Goal: Task Accomplishment & Management: Use online tool/utility

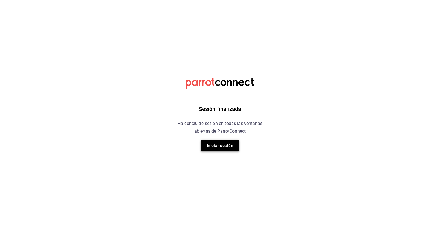
click at [216, 140] on button "Iniciar sesión" at bounding box center [220, 145] width 39 height 12
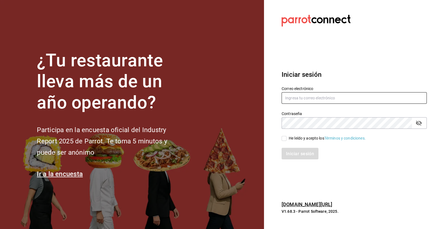
click at [307, 95] on input "text" at bounding box center [354, 98] width 145 height 12
type input "V"
type input "victoria.perez@grupocosteno.com"
click at [284, 137] on input "He leído y acepto los Términos y condiciones." at bounding box center [284, 138] width 5 height 5
checkbox input "true"
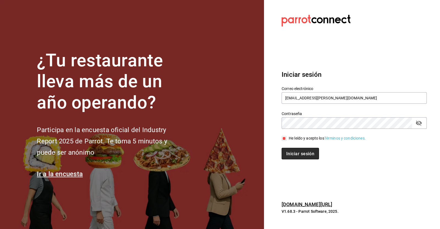
click at [293, 157] on button "Iniciar sesión" at bounding box center [300, 154] width 37 height 12
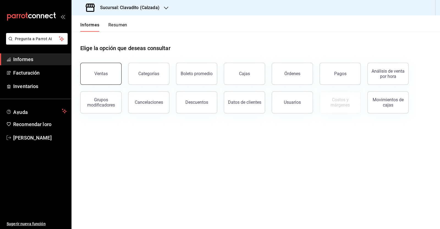
click at [98, 80] on button "Ventas" at bounding box center [100, 74] width 41 height 22
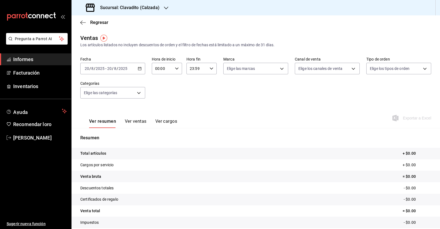
click at [138, 70] on \(Stroke\) "button" at bounding box center [139, 68] width 3 height 3
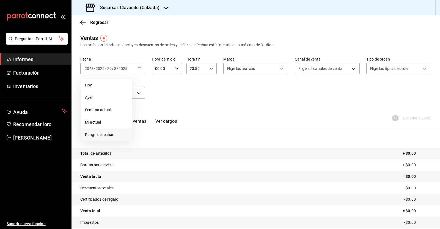
click at [108, 134] on font "Rango de fechas" at bounding box center [99, 134] width 29 height 4
click at [183, 104] on font "1" at bounding box center [183, 105] width 2 height 4
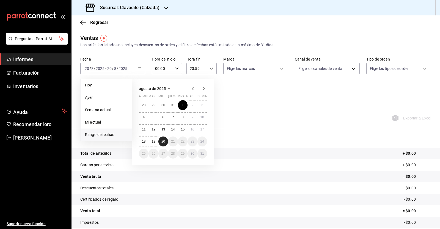
click at [163, 142] on font "20" at bounding box center [163, 141] width 4 height 4
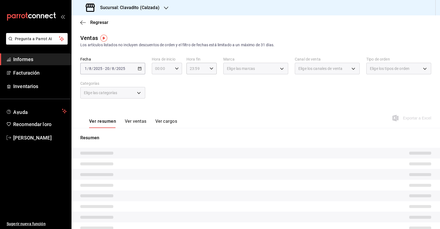
click at [176, 66] on div "00:00 Hora de inicio" at bounding box center [167, 69] width 30 height 12
click at [158, 113] on font "05" at bounding box center [158, 114] width 4 height 4
type input "05:00"
click at [209, 70] on div at bounding box center [220, 114] width 440 height 229
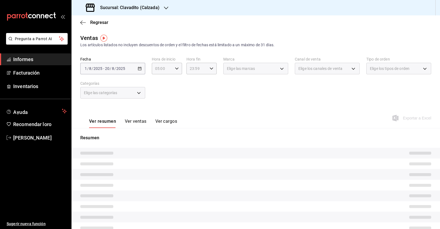
click at [209, 70] on div "23:59 Hora fin" at bounding box center [201, 69] width 30 height 12
click at [191, 79] on font "05" at bounding box center [192, 78] width 4 height 4
click at [208, 81] on font "00" at bounding box center [207, 80] width 4 height 4
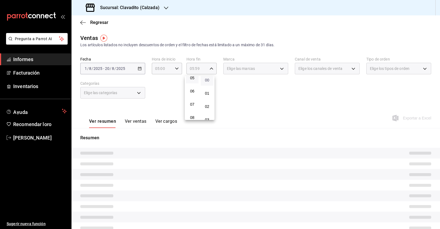
type input "05:00"
click at [266, 94] on div at bounding box center [220, 114] width 440 height 229
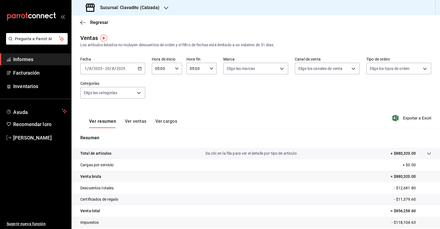
click at [232, 97] on div "Fecha [DATE] [DATE] - [DATE] [DATE] Hora de inicio 05:00 Hora de inicio Hora fi…" at bounding box center [255, 81] width 351 height 48
click at [408, 118] on font "Exportar a Excel" at bounding box center [417, 118] width 28 height 4
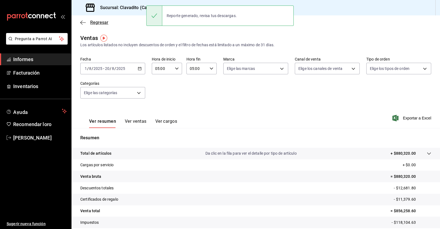
click at [84, 23] on icon "button" at bounding box center [83, 22] width 6 height 5
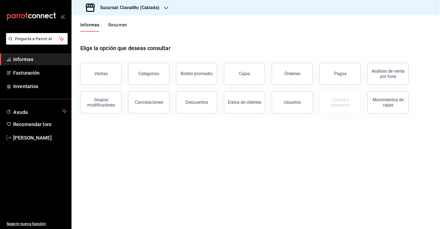
click at [338, 76] on button "Pagos" at bounding box center [340, 74] width 41 height 22
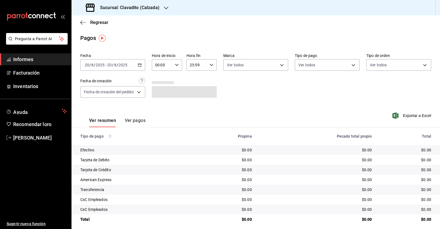
click at [175, 63] on icon "button" at bounding box center [177, 65] width 4 height 4
click at [138, 65] on div at bounding box center [220, 114] width 440 height 229
click at [138, 65] on icon "button" at bounding box center [140, 65] width 4 height 4
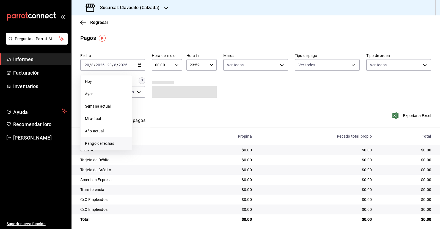
click at [111, 142] on font "Rango de fechas" at bounding box center [99, 143] width 29 height 4
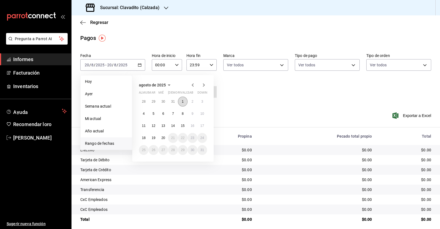
click at [184, 100] on button "1" at bounding box center [183, 102] width 10 height 10
click at [164, 138] on font "20" at bounding box center [163, 138] width 4 height 4
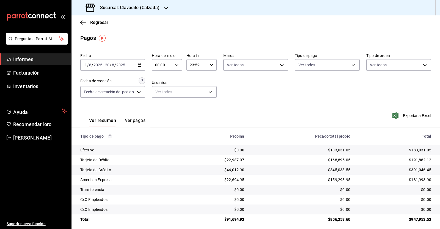
click at [175, 65] on \(Stroke\) "button" at bounding box center [176, 65] width 3 height 2
click at [158, 114] on button "05" at bounding box center [159, 110] width 13 height 11
type input "05:00"
click at [212, 65] on div at bounding box center [220, 114] width 440 height 229
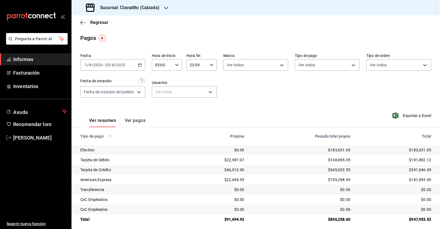
click at [207, 67] on div "23:59 Hora fin" at bounding box center [201, 65] width 30 height 12
click at [194, 78] on font "05" at bounding box center [193, 76] width 4 height 4
click at [206, 78] on font "00" at bounding box center [207, 79] width 4 height 4
type input "05:00"
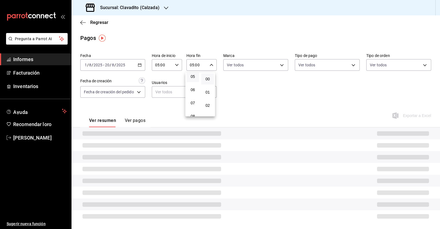
click at [243, 88] on div at bounding box center [220, 114] width 440 height 229
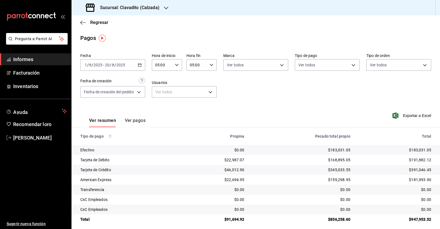
click at [411, 111] on div "Exportar a Excel" at bounding box center [396, 115] width 70 height 23
click at [411, 115] on font "Exportar a Excel" at bounding box center [417, 115] width 28 height 4
click at [80, 20] on div "Regresar" at bounding box center [256, 22] width 369 height 14
click at [82, 22] on icon "button" at bounding box center [83, 22] width 6 height 0
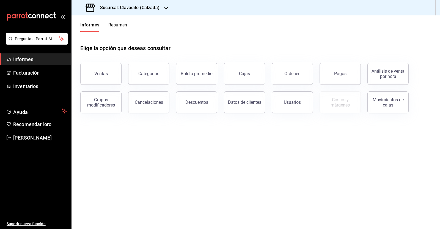
click at [161, 8] on div "Sucursal: Clavadito (Calzada)" at bounding box center [123, 7] width 95 height 15
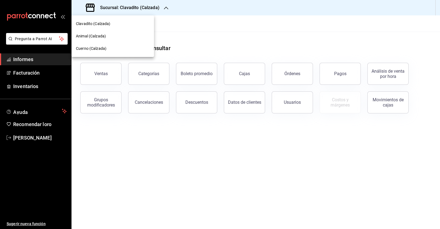
click at [93, 35] on font "Animal (Calzada)" at bounding box center [91, 36] width 30 height 4
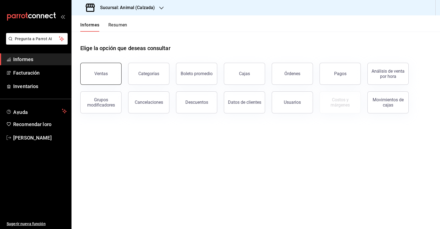
click at [101, 72] on font "Ventas" at bounding box center [100, 73] width 13 height 5
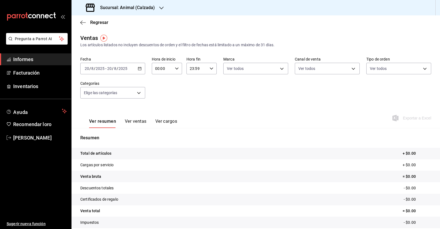
click at [139, 68] on \(Stroke\) "button" at bounding box center [139, 68] width 3 height 0
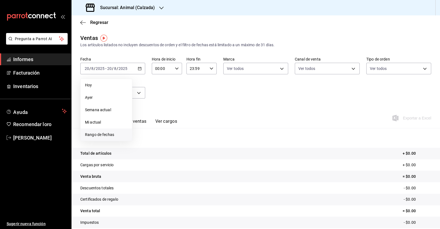
click at [117, 134] on span "Rango de fechas" at bounding box center [106, 135] width 43 height 6
click at [183, 105] on font "1" at bounding box center [183, 105] width 2 height 4
click at [165, 141] on font "20" at bounding box center [163, 141] width 4 height 4
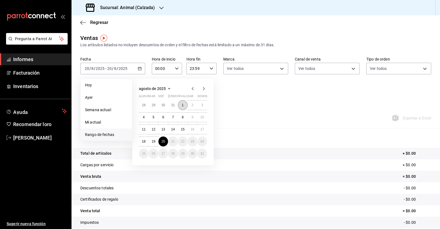
click at [184, 104] on button "1" at bounding box center [183, 105] width 10 height 10
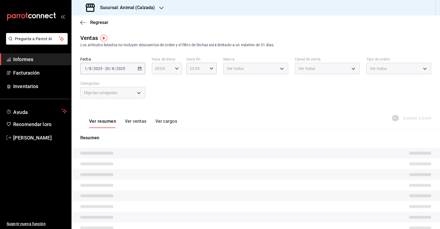
click at [174, 70] on div "00:00 Hora de inicio" at bounding box center [167, 69] width 30 height 12
click at [159, 113] on font "05" at bounding box center [158, 114] width 4 height 4
type input "05:00"
click at [208, 68] on div at bounding box center [220, 114] width 440 height 229
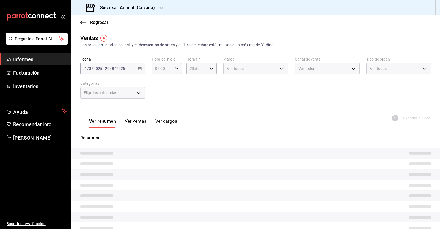
click at [210, 68] on \(Stroke\) "button" at bounding box center [211, 68] width 3 height 2
click at [194, 80] on font "05" at bounding box center [192, 78] width 4 height 4
click at [207, 83] on font "00" at bounding box center [207, 82] width 4 height 4
type input "05:00"
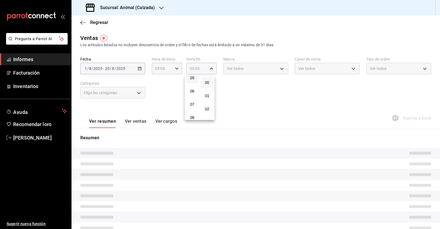
click at [235, 88] on div at bounding box center [220, 114] width 440 height 229
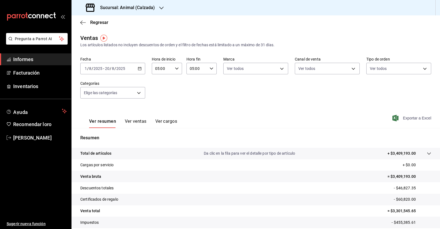
click at [409, 119] on font "Exportar a Excel" at bounding box center [417, 118] width 28 height 4
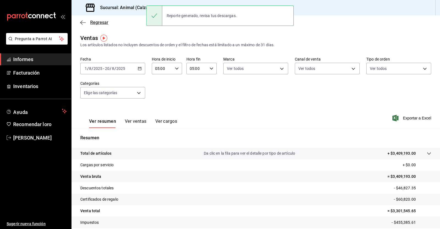
click at [85, 23] on icon "button" at bounding box center [83, 22] width 6 height 5
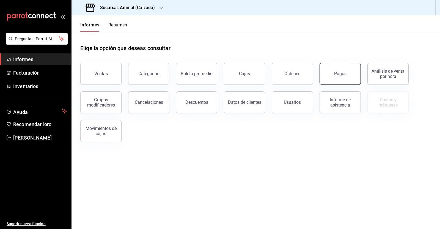
click at [351, 75] on button "Pagos" at bounding box center [340, 74] width 41 height 22
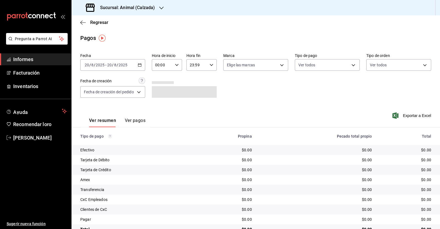
click at [140, 64] on icon "button" at bounding box center [140, 65] width 4 height 4
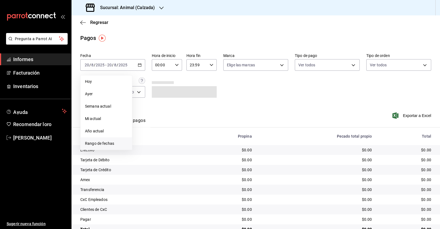
click at [98, 142] on font "Rango de fechas" at bounding box center [99, 143] width 29 height 4
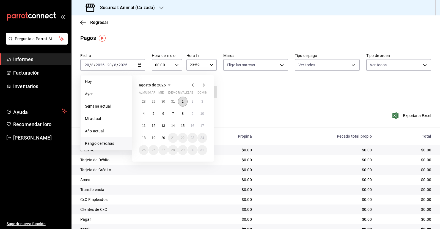
click at [183, 100] on font "1" at bounding box center [183, 102] width 2 height 4
click at [164, 135] on button "20" at bounding box center [163, 138] width 10 height 10
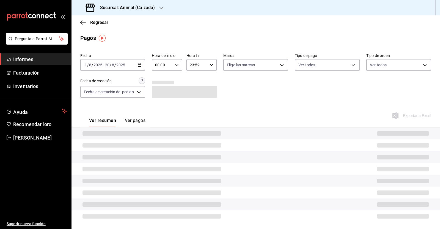
click at [178, 66] on div "00:00 Hora de inicio" at bounding box center [167, 65] width 30 height 12
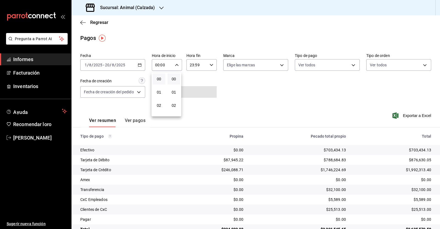
scroll to position [34, 0]
click at [157, 109] on font "05" at bounding box center [159, 111] width 4 height 4
type input "05:00"
click at [208, 65] on div at bounding box center [220, 114] width 440 height 229
click at [210, 65] on icon "button" at bounding box center [212, 65] width 4 height 4
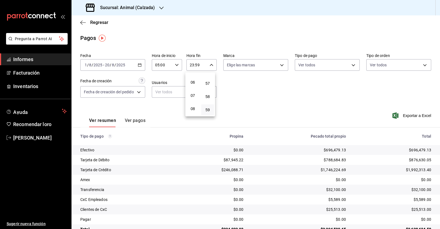
scroll to position [36, 0]
click at [194, 107] on button "05" at bounding box center [192, 108] width 13 height 11
click at [209, 78] on font "00" at bounding box center [207, 79] width 4 height 4
type input "05:00"
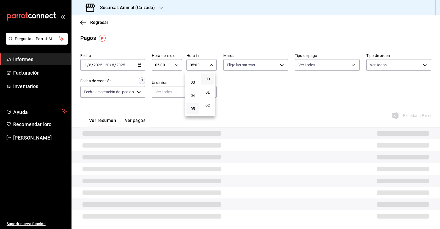
click at [268, 93] on div at bounding box center [220, 114] width 440 height 229
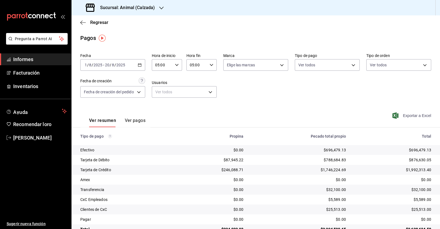
click at [414, 114] on font "Exportar a Excel" at bounding box center [417, 115] width 28 height 4
click at [83, 23] on icon "button" at bounding box center [83, 22] width 6 height 5
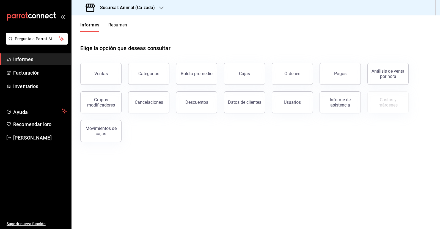
click at [154, 8] on div "Sucursal: Animal (Calzada)" at bounding box center [121, 7] width 90 height 15
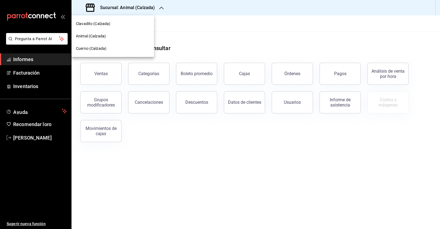
click at [89, 46] on font "Cuerno (Calzada)" at bounding box center [91, 48] width 31 height 4
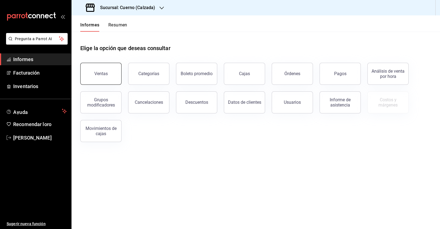
click at [106, 75] on font "Ventas" at bounding box center [100, 73] width 13 height 5
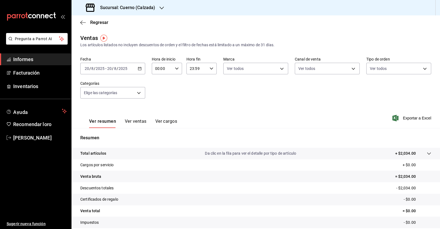
click at [139, 70] on icon "button" at bounding box center [140, 69] width 4 height 4
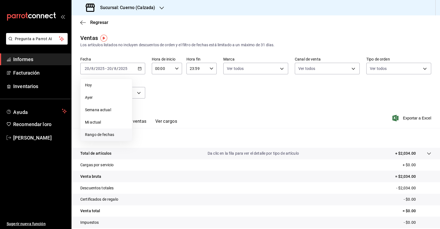
click at [113, 133] on font "Rango de fechas" at bounding box center [99, 134] width 29 height 4
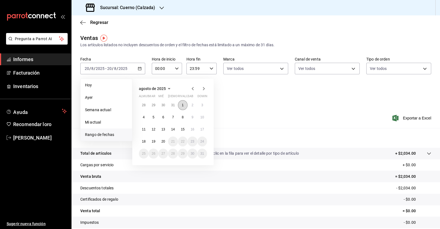
click at [182, 103] on font "1" at bounding box center [183, 105] width 2 height 4
click at [161, 142] on font "20" at bounding box center [163, 141] width 4 height 4
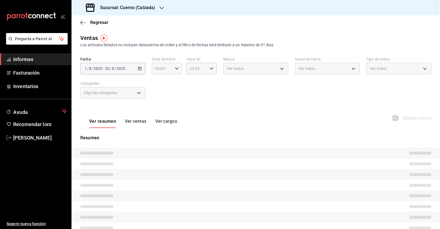
click at [175, 68] on \(Stroke\) "button" at bounding box center [176, 68] width 3 height 2
click at [159, 113] on font "05" at bounding box center [158, 114] width 4 height 4
type input "05:00"
click at [209, 72] on div at bounding box center [220, 114] width 440 height 229
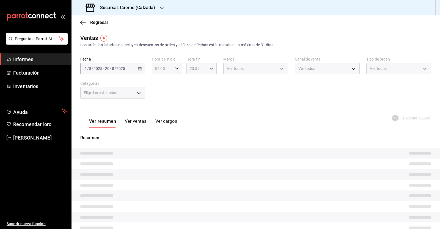
click at [211, 68] on icon "button" at bounding box center [212, 69] width 4 height 4
click at [193, 81] on button "05" at bounding box center [192, 77] width 13 height 11
drag, startPoint x: 209, startPoint y: 84, endPoint x: 219, endPoint y: 92, distance: 13.7
click at [209, 83] on span "00" at bounding box center [207, 82] width 6 height 4
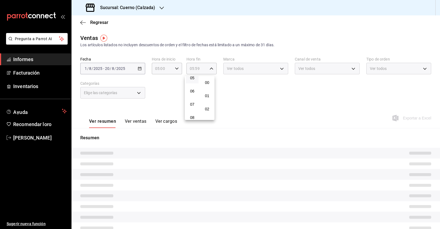
type input "05:00"
click at [241, 101] on div at bounding box center [220, 114] width 440 height 229
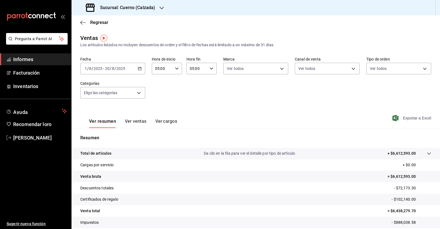
click at [411, 119] on font "Exportar a Excel" at bounding box center [417, 118] width 28 height 4
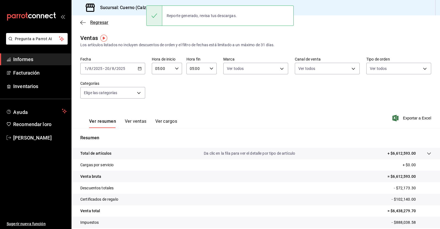
click at [84, 23] on icon "button" at bounding box center [83, 22] width 6 height 0
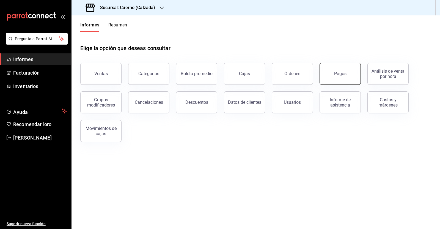
click at [336, 73] on font "Pagos" at bounding box center [340, 73] width 12 height 5
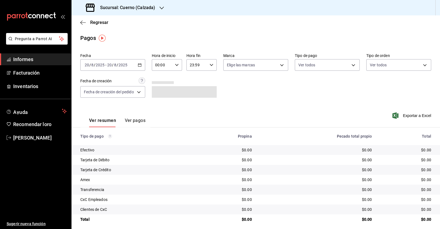
click at [138, 66] on icon "button" at bounding box center [140, 65] width 4 height 4
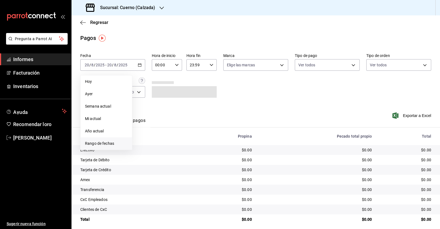
click at [109, 143] on font "Rango de fechas" at bounding box center [99, 143] width 29 height 4
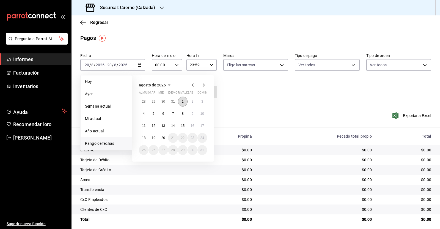
click at [180, 100] on button "1" at bounding box center [183, 102] width 10 height 10
click at [163, 137] on font "20" at bounding box center [163, 138] width 4 height 4
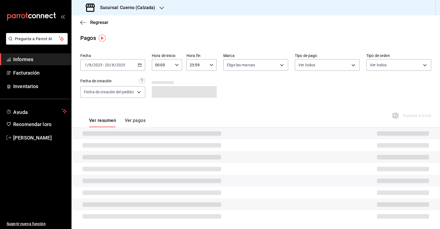
click at [180, 64] on div "00:00 Hora de inicio" at bounding box center [167, 65] width 30 height 12
drag, startPoint x: 158, startPoint y: 111, endPoint x: 178, endPoint y: 98, distance: 23.2
click at [158, 110] on font "05" at bounding box center [159, 111] width 4 height 4
type input "05:00"
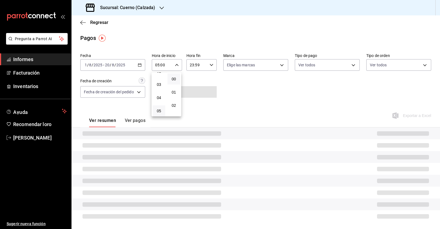
click at [210, 64] on div at bounding box center [220, 114] width 440 height 229
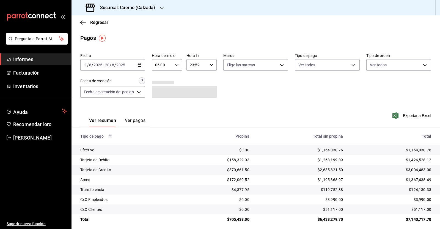
click at [210, 64] on icon "button" at bounding box center [212, 65] width 4 height 4
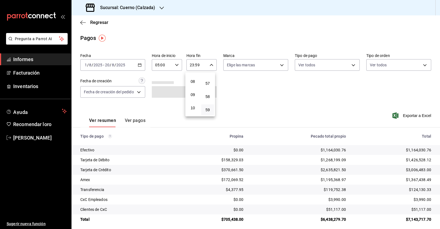
scroll to position [71, 0]
click at [192, 78] on button "05" at bounding box center [192, 74] width 13 height 11
click at [209, 79] on font "00" at bounding box center [207, 79] width 4 height 4
type input "05:00"
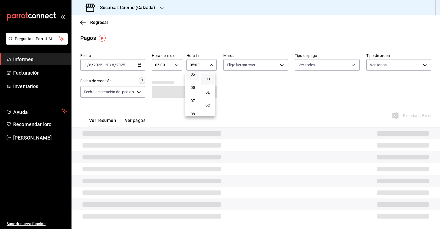
click at [266, 96] on div at bounding box center [220, 114] width 440 height 229
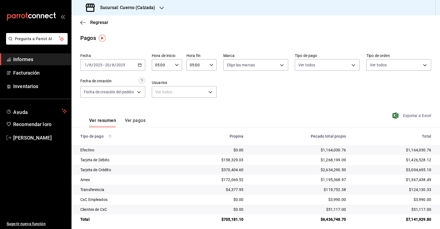
click at [419, 116] on font "Exportar a Excel" at bounding box center [417, 115] width 28 height 4
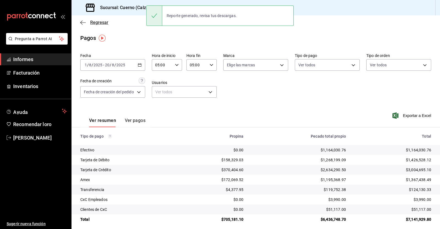
click at [81, 20] on icon "button" at bounding box center [83, 22] width 6 height 5
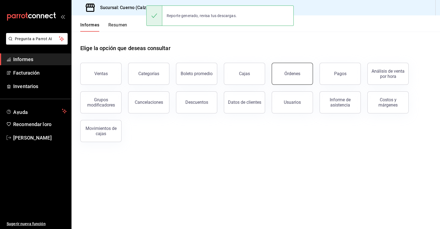
click at [299, 70] on button "Órdenes" at bounding box center [292, 74] width 41 height 22
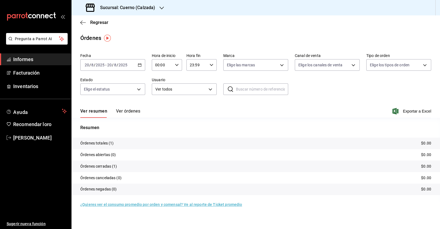
click at [137, 64] on div "[DATE] [DATE] - [DATE] [DATE]" at bounding box center [112, 65] width 65 height 12
click at [111, 142] on font "Rango de fechas" at bounding box center [99, 143] width 29 height 4
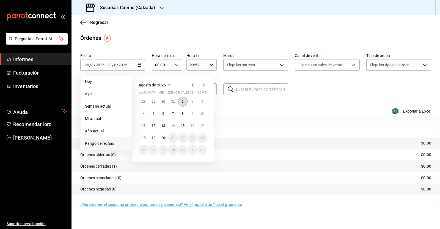
click at [183, 100] on font "1" at bounding box center [183, 102] width 2 height 4
click at [182, 99] on button "1" at bounding box center [183, 102] width 10 height 10
click at [166, 139] on button "20" at bounding box center [163, 138] width 10 height 10
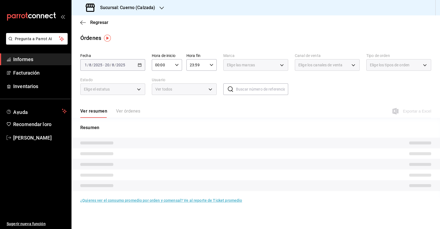
click at [178, 66] on icon "button" at bounding box center [177, 65] width 4 height 4
click at [159, 110] on font "05" at bounding box center [159, 111] width 4 height 4
type input "05:00"
click at [212, 65] on div at bounding box center [220, 114] width 440 height 229
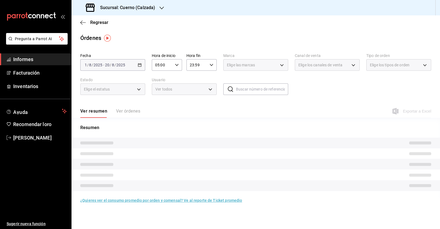
click at [212, 65] on \(Stroke\) "button" at bounding box center [211, 65] width 3 height 2
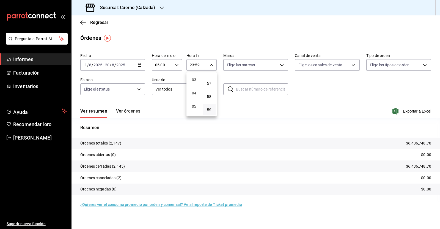
scroll to position [36, 0]
click at [195, 109] on font "05" at bounding box center [194, 108] width 4 height 4
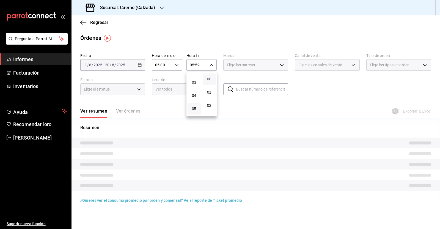
click at [208, 78] on font "00" at bounding box center [209, 79] width 4 height 4
type input "05:00"
click at [270, 118] on div at bounding box center [220, 114] width 440 height 229
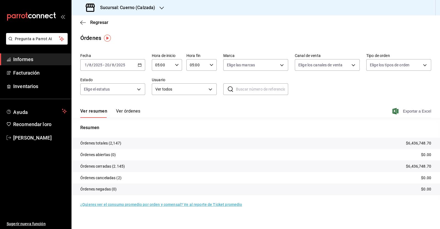
click at [418, 110] on font "Exportar a Excel" at bounding box center [417, 111] width 28 height 4
click at [256, 43] on main "Regresar Órdenes Fecha [DATE] [DATE] - [DATE] [DATE] Hora de inicio 05:00 Hora …" at bounding box center [256, 121] width 369 height 213
click at [405, 109] on font "Exportar a Excel" at bounding box center [417, 111] width 28 height 4
drag, startPoint x: 84, startPoint y: 23, endPoint x: 50, endPoint y: 36, distance: 35.6
click at [84, 23] on icon "button" at bounding box center [83, 22] width 6 height 5
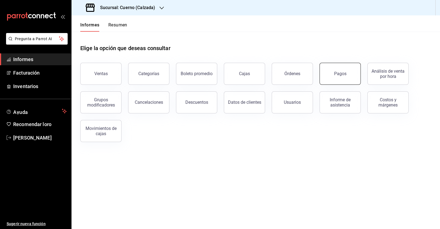
click at [339, 73] on font "Pagos" at bounding box center [340, 73] width 12 height 5
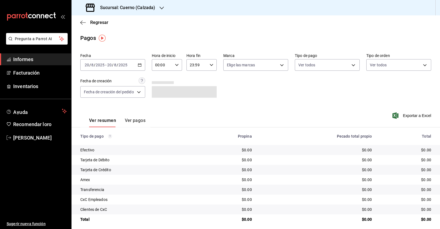
click at [141, 66] on icon "button" at bounding box center [140, 65] width 4 height 4
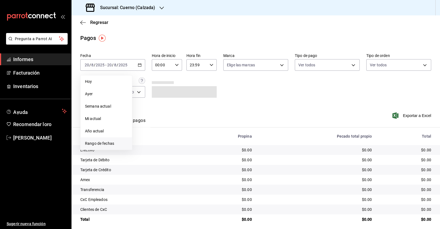
click at [115, 142] on span "Rango de fechas" at bounding box center [106, 144] width 43 height 6
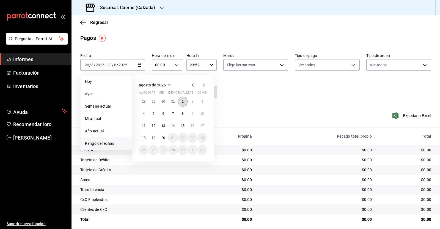
click at [183, 101] on font "1" at bounding box center [183, 102] width 2 height 4
click at [165, 138] on font "20" at bounding box center [163, 138] width 4 height 4
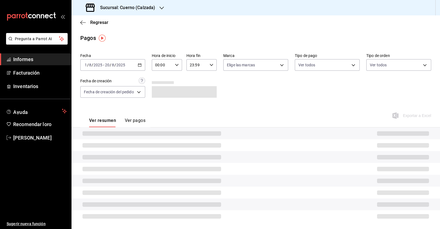
click at [177, 66] on icon "button" at bounding box center [177, 65] width 4 height 4
click at [160, 111] on font "05" at bounding box center [159, 111] width 4 height 4
type input "05:00"
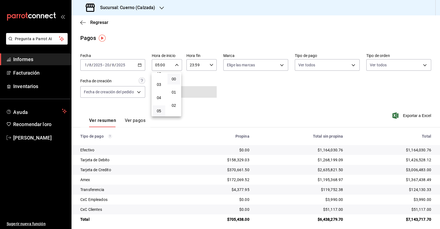
click at [210, 65] on div at bounding box center [220, 114] width 440 height 229
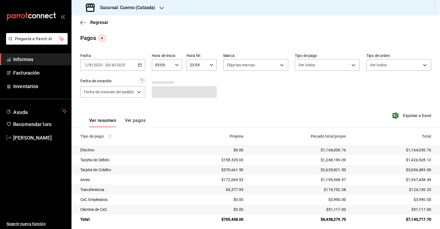
click at [210, 65] on \(Stroke\) "button" at bounding box center [211, 65] width 3 height 2
click at [194, 108] on font "05" at bounding box center [193, 108] width 4 height 4
click at [210, 82] on button "00" at bounding box center [207, 78] width 13 height 11
type input "05:00"
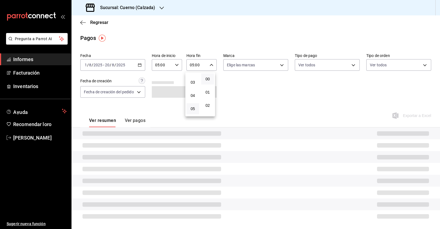
click at [262, 98] on div at bounding box center [220, 114] width 440 height 229
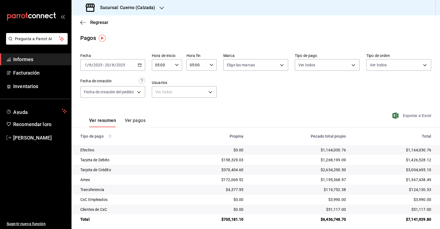
click at [411, 117] on font "Exportar a Excel" at bounding box center [417, 115] width 28 height 4
click at [82, 22] on icon "button" at bounding box center [83, 22] width 6 height 5
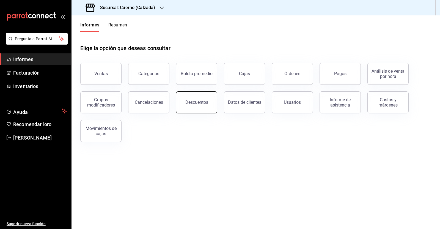
click at [197, 106] on button "Descuentos" at bounding box center [196, 102] width 41 height 22
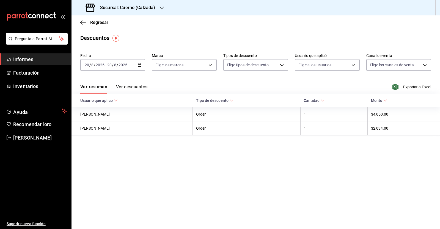
click at [138, 65] on icon "button" at bounding box center [140, 65] width 4 height 4
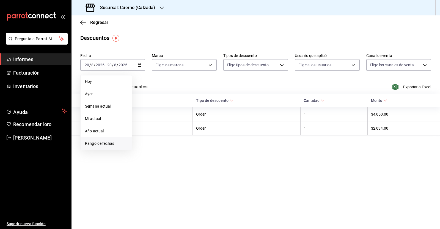
click at [107, 144] on font "Rango de fechas" at bounding box center [99, 143] width 29 height 4
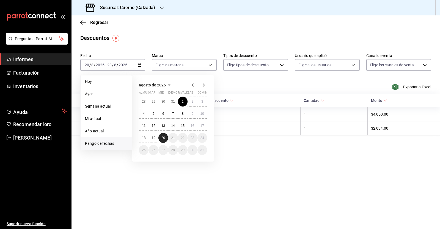
click at [163, 136] on font "20" at bounding box center [163, 138] width 4 height 4
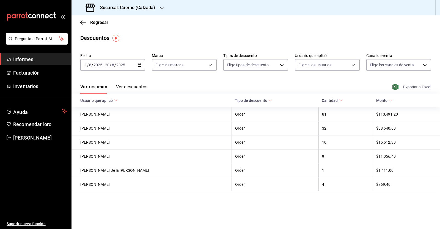
click at [416, 87] on font "Exportar a Excel" at bounding box center [417, 87] width 28 height 4
click at [158, 6] on div "Sucursal: Cuerno (Calzada)" at bounding box center [121, 7] width 90 height 15
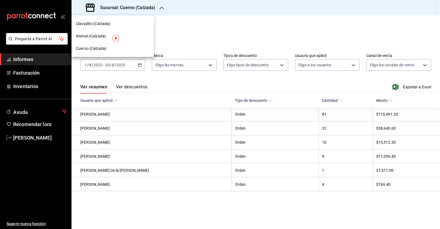
click at [91, 24] on font "Clavadito (Calzada)" at bounding box center [93, 23] width 35 height 4
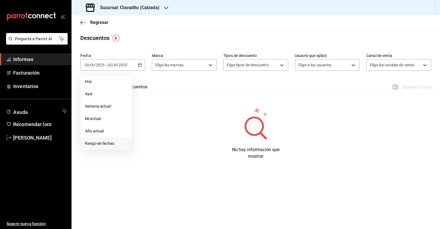
click at [114, 142] on span "Rango de fechas" at bounding box center [106, 144] width 43 height 6
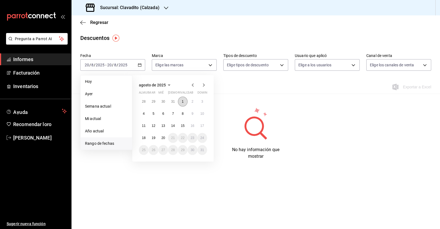
click at [181, 102] on button "1" at bounding box center [183, 102] width 10 height 10
click at [164, 137] on font "20" at bounding box center [163, 138] width 4 height 4
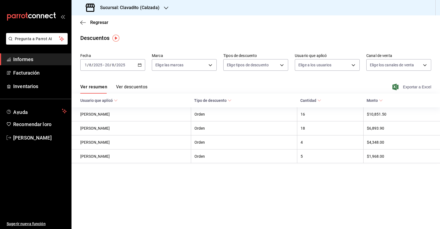
click at [407, 87] on font "Exportar a Excel" at bounding box center [417, 87] width 28 height 4
click at [82, 21] on icon "button" at bounding box center [81, 22] width 2 height 4
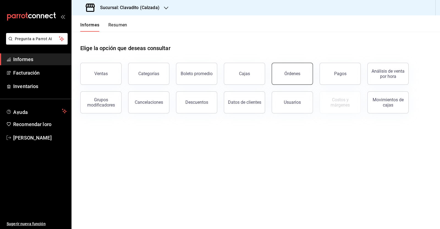
click at [289, 75] on font "Órdenes" at bounding box center [292, 73] width 16 height 5
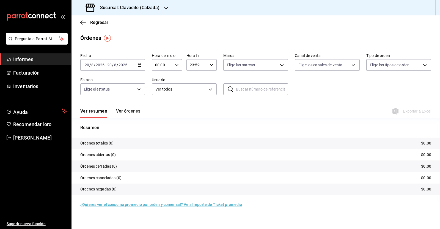
click at [138, 62] on div "[DATE] [DATE] - [DATE] [DATE]" at bounding box center [112, 65] width 65 height 12
click at [111, 143] on font "Rango de fechas" at bounding box center [99, 143] width 29 height 4
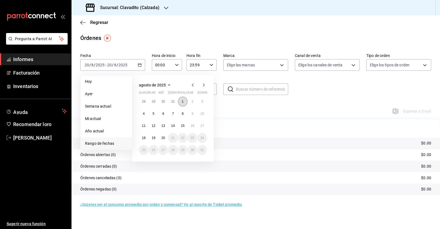
click at [183, 101] on font "1" at bounding box center [183, 102] width 2 height 4
click at [163, 138] on font "20" at bounding box center [163, 138] width 4 height 4
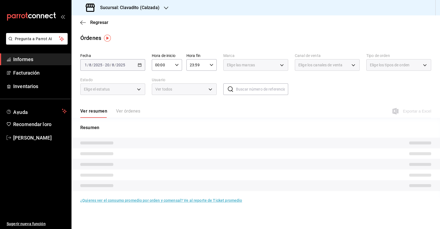
click at [179, 63] on icon "button" at bounding box center [177, 65] width 4 height 4
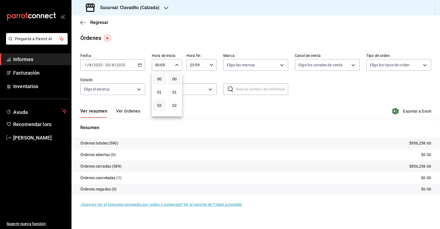
scroll to position [68, 0]
click at [160, 79] on font "05" at bounding box center [159, 76] width 4 height 4
type input "05:00"
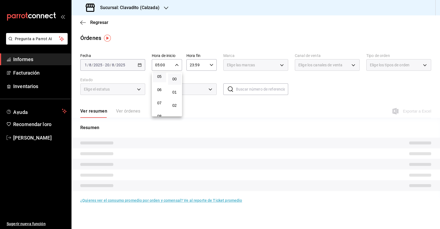
click at [213, 66] on div at bounding box center [220, 114] width 440 height 229
click at [213, 66] on icon "button" at bounding box center [212, 65] width 4 height 4
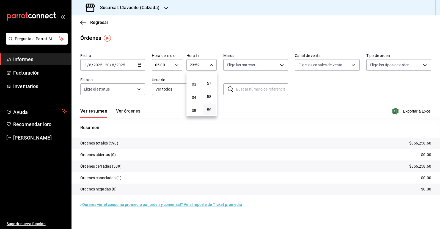
scroll to position [36, 0]
drag, startPoint x: 194, startPoint y: 105, endPoint x: 212, endPoint y: 105, distance: 17.9
click at [194, 106] on button "05" at bounding box center [194, 108] width 13 height 11
click at [211, 81] on span "00" at bounding box center [209, 79] width 6 height 4
type input "05:00"
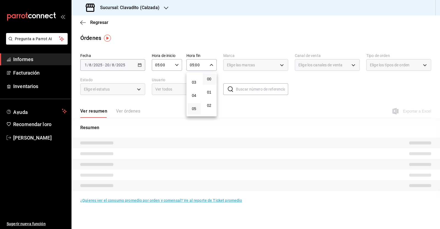
click at [315, 94] on div at bounding box center [220, 114] width 440 height 229
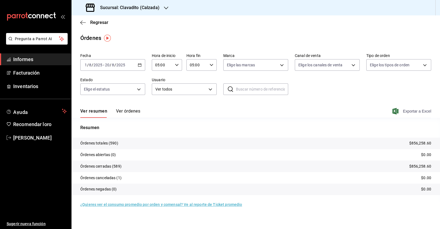
click at [412, 111] on font "Exportar a Excel" at bounding box center [417, 111] width 28 height 4
click at [83, 22] on icon "button" at bounding box center [83, 22] width 6 height 0
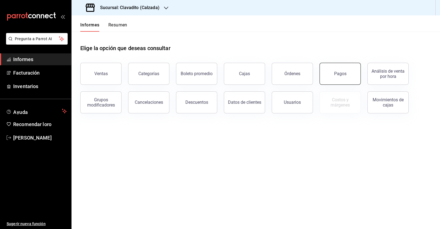
click at [335, 73] on font "Pagos" at bounding box center [340, 73] width 12 height 5
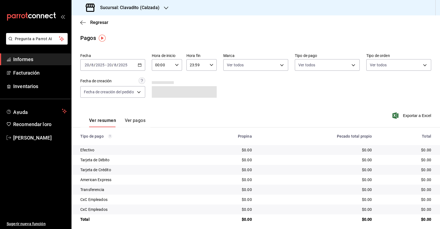
click at [141, 65] on icon "button" at bounding box center [140, 65] width 4 height 4
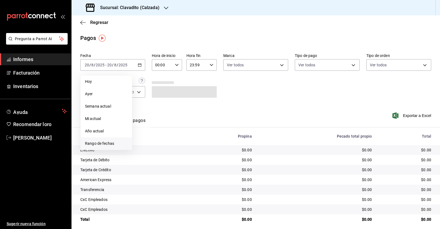
click at [122, 142] on span "Rango de fechas" at bounding box center [106, 144] width 43 height 6
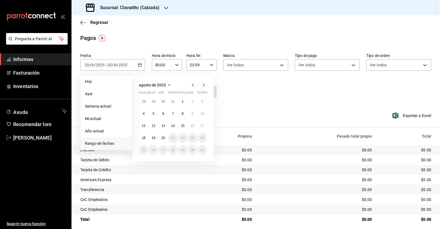
click at [184, 95] on abbr "rivalizar" at bounding box center [185, 94] width 15 height 6
click at [165, 136] on font "20" at bounding box center [163, 138] width 4 height 4
click at [183, 100] on font "1" at bounding box center [183, 102] width 2 height 4
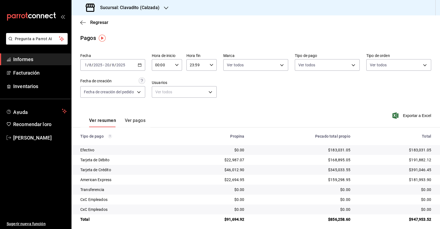
click at [178, 66] on div "00:00 Hora de inicio" at bounding box center [167, 65] width 30 height 12
click at [158, 111] on font "05" at bounding box center [159, 111] width 4 height 4
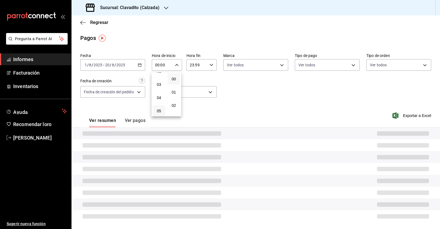
type input "05:00"
click at [209, 65] on div at bounding box center [220, 114] width 440 height 229
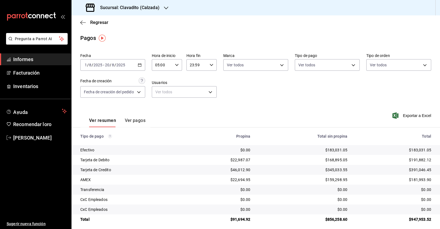
click at [210, 65] on \(Stroke\) "button" at bounding box center [211, 65] width 3 height 2
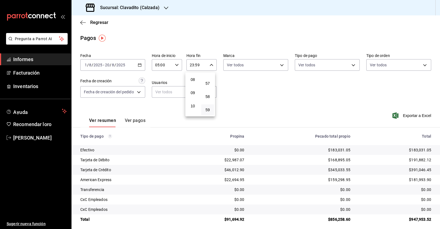
scroll to position [71, 0]
click at [193, 74] on font "05" at bounding box center [193, 74] width 4 height 4
click at [208, 81] on font "00" at bounding box center [207, 79] width 4 height 4
type input "05:00"
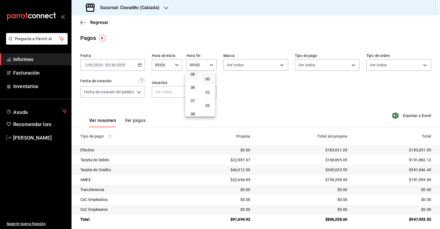
click at [246, 84] on div at bounding box center [220, 114] width 440 height 229
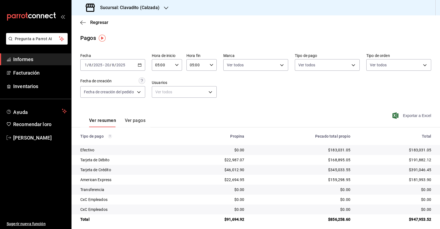
click at [411, 116] on font "Exportar a Excel" at bounding box center [417, 115] width 28 height 4
click at [79, 21] on div "Regresar" at bounding box center [256, 22] width 369 height 14
click at [82, 22] on icon "button" at bounding box center [83, 22] width 6 height 0
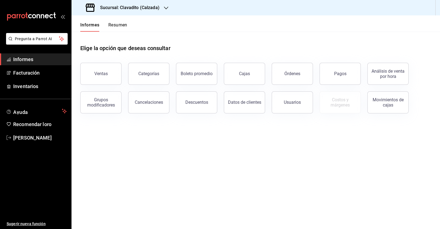
click at [161, 7] on div "Sucursal: Clavadito (Calzada)" at bounding box center [123, 7] width 95 height 15
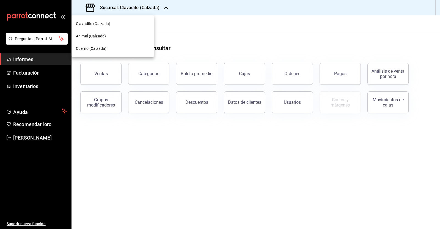
click at [87, 35] on font "Animal (Calzada)" at bounding box center [91, 36] width 30 height 4
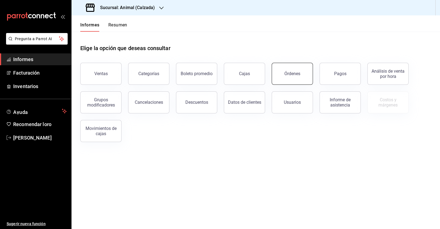
click at [289, 74] on font "Órdenes" at bounding box center [292, 73] width 16 height 5
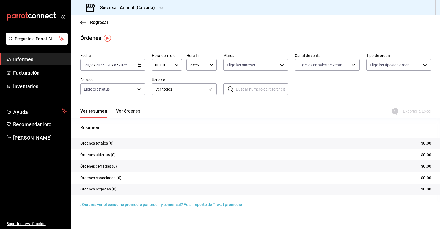
click at [142, 64] on div "[DATE] [DATE] - [DATE] [DATE]" at bounding box center [112, 65] width 65 height 12
click at [116, 143] on span "Rango de fechas" at bounding box center [106, 144] width 43 height 6
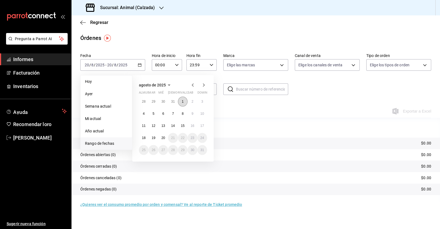
click at [185, 101] on button "1" at bounding box center [183, 102] width 10 height 10
click at [163, 137] on font "20" at bounding box center [163, 138] width 4 height 4
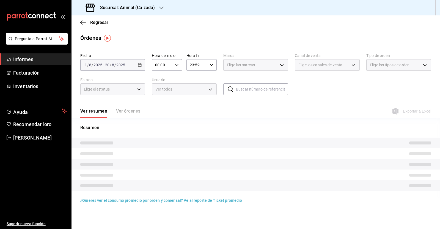
click at [177, 64] on icon "button" at bounding box center [177, 65] width 4 height 4
click at [160, 111] on font "05" at bounding box center [159, 111] width 4 height 4
type input "05:00"
click at [210, 64] on div at bounding box center [220, 114] width 440 height 229
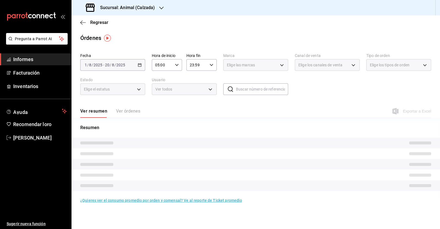
click at [211, 64] on icon "button" at bounding box center [212, 65] width 4 height 4
click at [196, 108] on span "05" at bounding box center [194, 108] width 6 height 4
click at [213, 78] on button "00" at bounding box center [209, 78] width 13 height 11
type input "05:00"
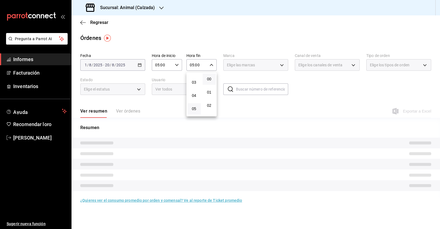
click at [320, 96] on div at bounding box center [220, 114] width 440 height 229
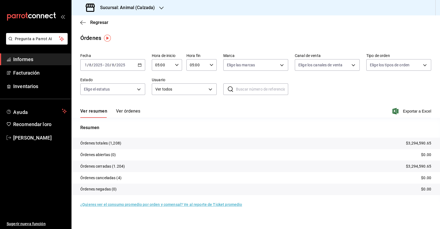
click at [278, 27] on div "Regresar" at bounding box center [256, 22] width 369 height 14
click at [406, 111] on font "Exportar a Excel" at bounding box center [417, 111] width 28 height 4
click at [81, 22] on icon "button" at bounding box center [83, 22] width 6 height 0
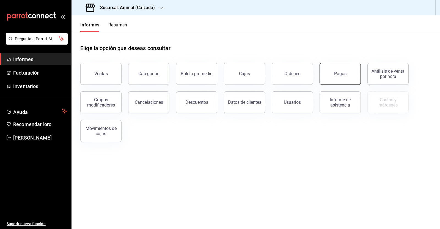
click at [334, 72] on font "Pagos" at bounding box center [340, 73] width 12 height 5
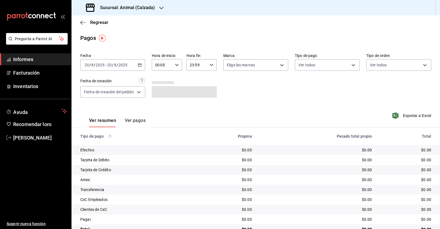
click at [176, 66] on icon "button" at bounding box center [177, 65] width 4 height 4
click at [138, 62] on div at bounding box center [220, 114] width 440 height 229
click at [140, 65] on icon "button" at bounding box center [140, 65] width 4 height 4
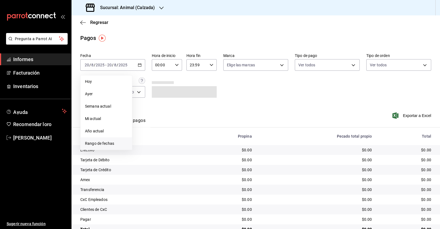
click at [108, 141] on font "Rango de fechas" at bounding box center [99, 143] width 29 height 4
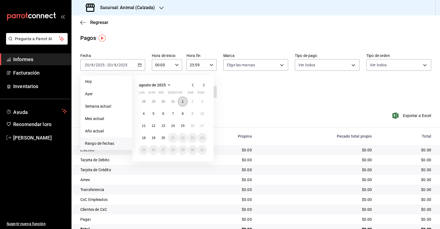
drag, startPoint x: 173, startPoint y: 107, endPoint x: 178, endPoint y: 101, distance: 7.8
click at [178, 101] on button "1" at bounding box center [183, 102] width 10 height 10
click at [164, 135] on button "20" at bounding box center [163, 138] width 10 height 10
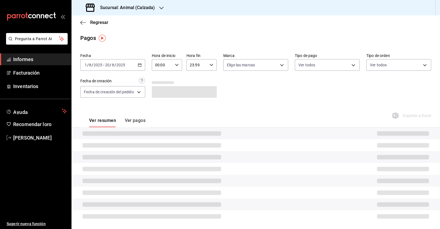
click at [176, 65] on icon "button" at bounding box center [177, 65] width 4 height 4
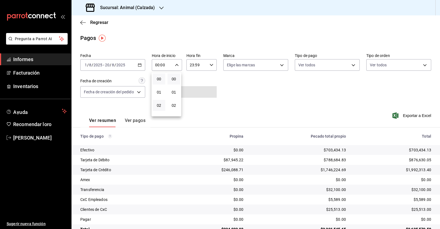
scroll to position [34, 0]
click at [162, 114] on button "05" at bounding box center [159, 110] width 13 height 11
type input "05:00"
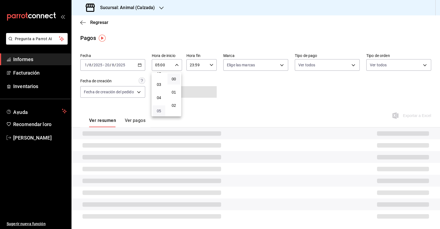
click at [160, 111] on font "05" at bounding box center [159, 111] width 4 height 4
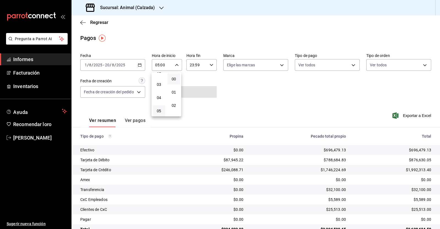
click at [212, 65] on div at bounding box center [220, 114] width 440 height 229
click at [210, 65] on \(Stroke\) "button" at bounding box center [211, 65] width 3 height 2
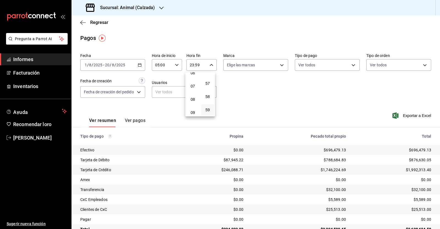
scroll to position [71, 0]
click at [194, 76] on font "05" at bounding box center [193, 74] width 4 height 4
click at [211, 79] on button "00" at bounding box center [207, 78] width 13 height 11
type input "05:00"
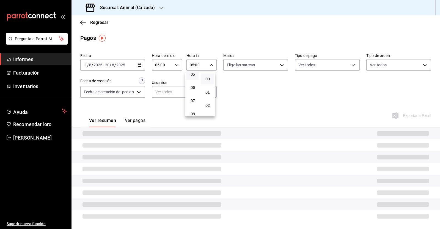
click at [245, 90] on div at bounding box center [220, 114] width 440 height 229
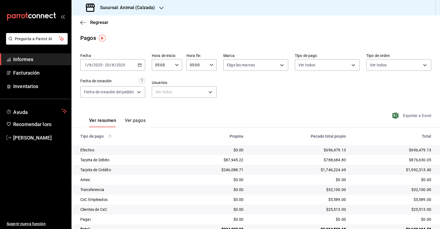
click at [408, 117] on font "Exportar a Excel" at bounding box center [417, 115] width 28 height 4
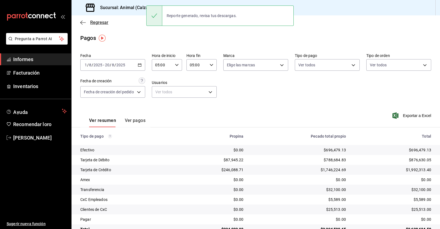
click at [83, 23] on icon "button" at bounding box center [83, 22] width 6 height 5
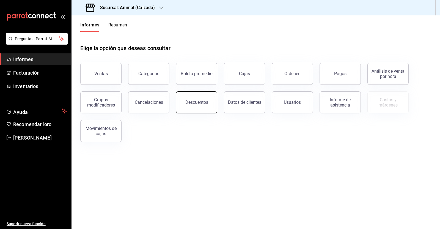
click at [193, 104] on font "Descuentos" at bounding box center [196, 102] width 23 height 5
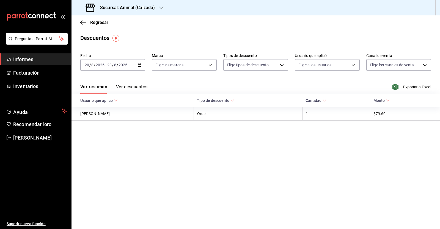
click at [138, 66] on icon "button" at bounding box center [140, 65] width 4 height 4
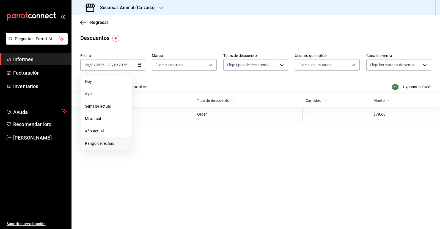
click at [102, 144] on font "Rango de fechas" at bounding box center [99, 143] width 29 height 4
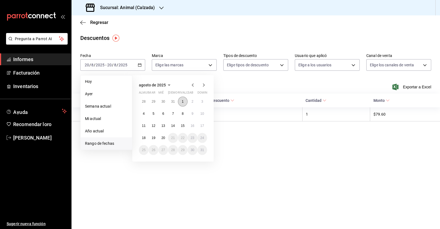
click at [183, 101] on font "1" at bounding box center [183, 102] width 2 height 4
click at [163, 139] on font "20" at bounding box center [163, 138] width 4 height 4
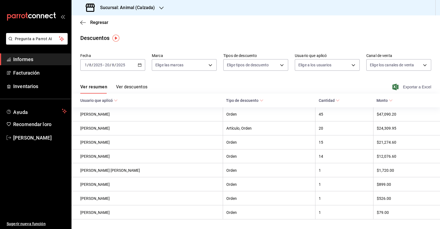
click at [403, 89] on font "Exportar a Excel" at bounding box center [417, 87] width 28 height 4
